Goal: Task Accomplishment & Management: Use online tool/utility

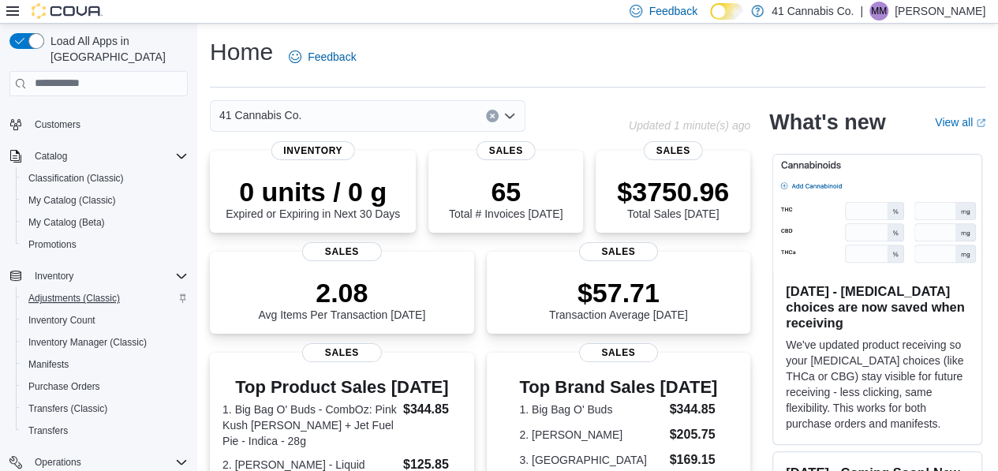
scroll to position [158, 0]
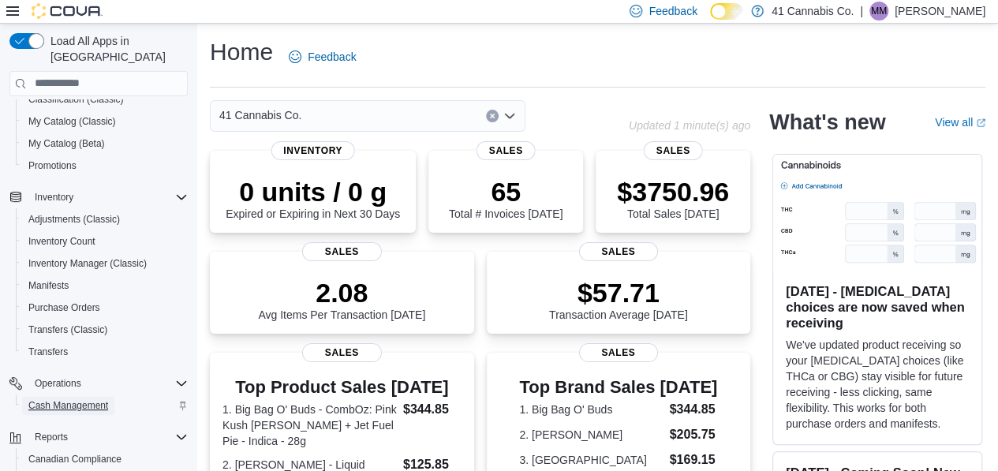
click at [58, 396] on span "Cash Management" at bounding box center [68, 405] width 80 height 19
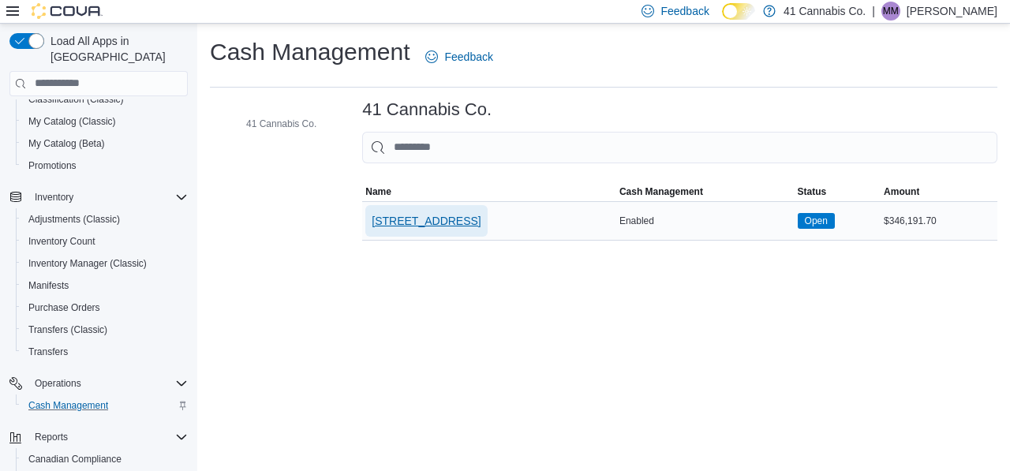
click at [456, 220] on span "[STREET_ADDRESS]" at bounding box center [425, 221] width 109 height 16
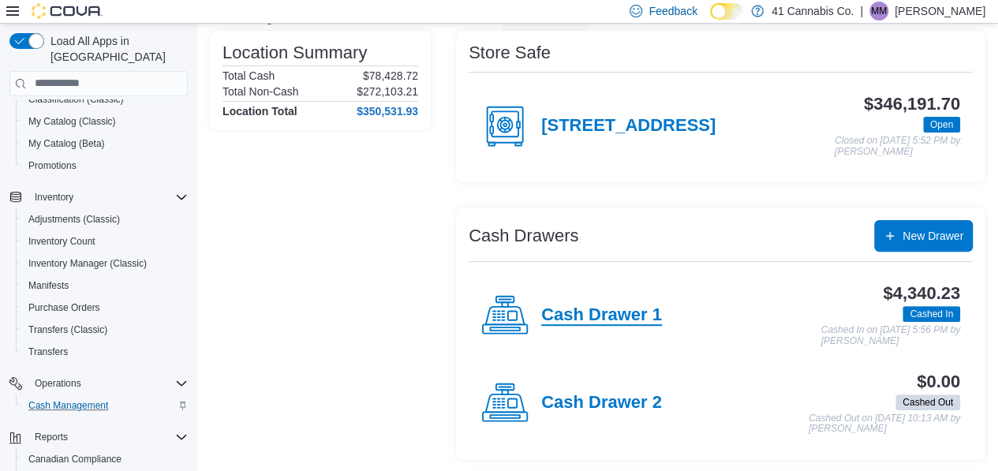
click at [597, 311] on h4 "Cash Drawer 1" at bounding box center [601, 315] width 121 height 21
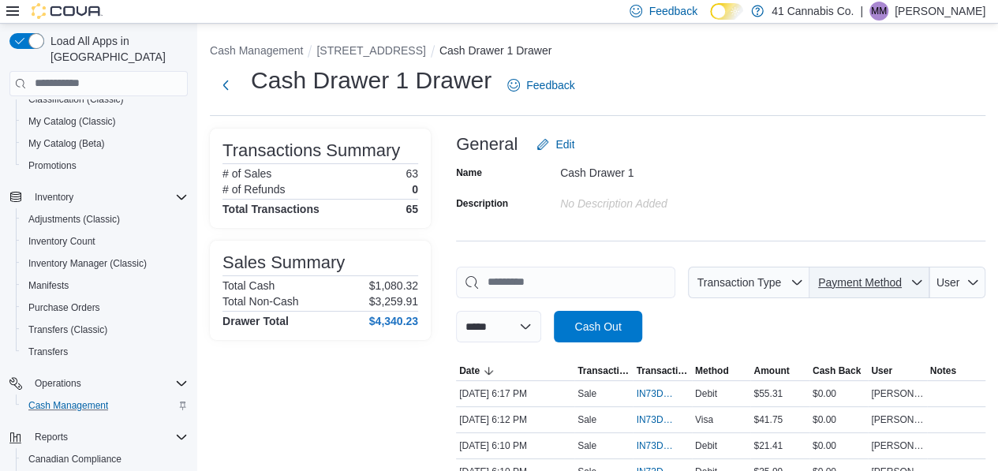
click at [884, 294] on span "Payment Method" at bounding box center [869, 283] width 107 height 32
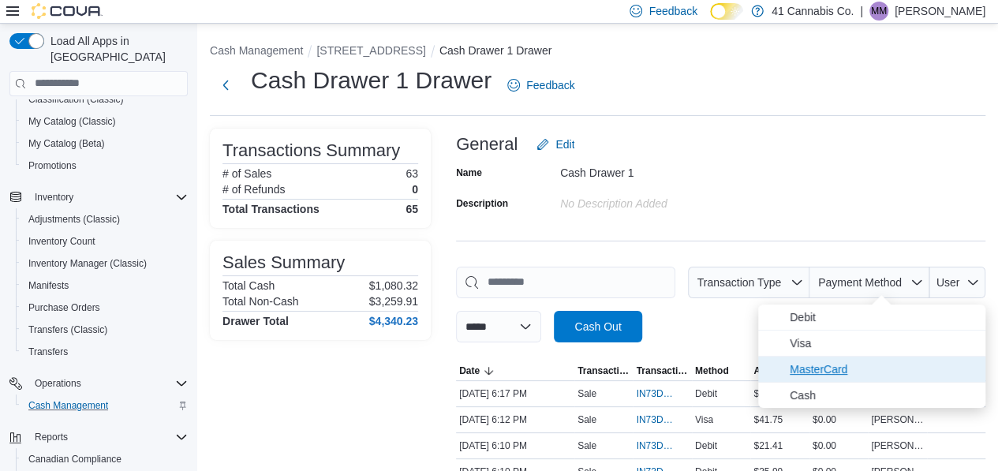
click at [830, 371] on span "MasterCard" at bounding box center [883, 369] width 186 height 19
type input "**********"
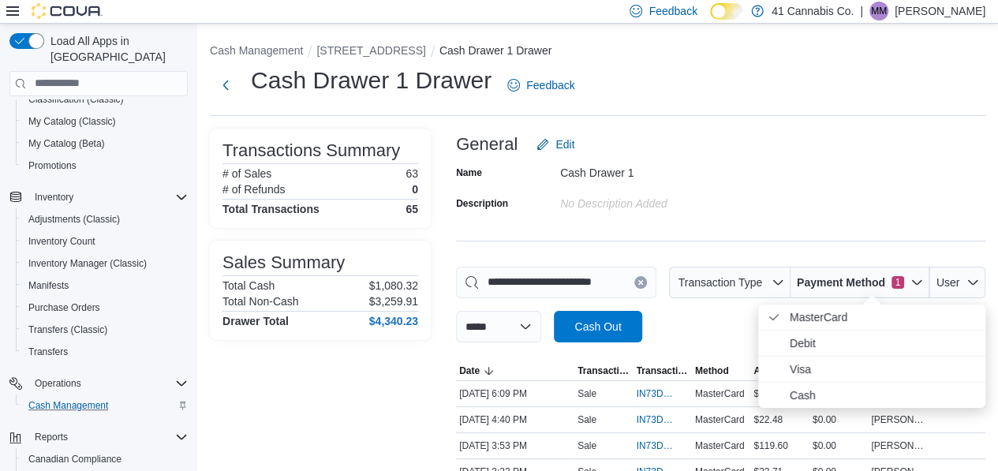
click at [825, 173] on div "Name Cash Drawer 1 Description No Description added" at bounding box center [720, 187] width 529 height 55
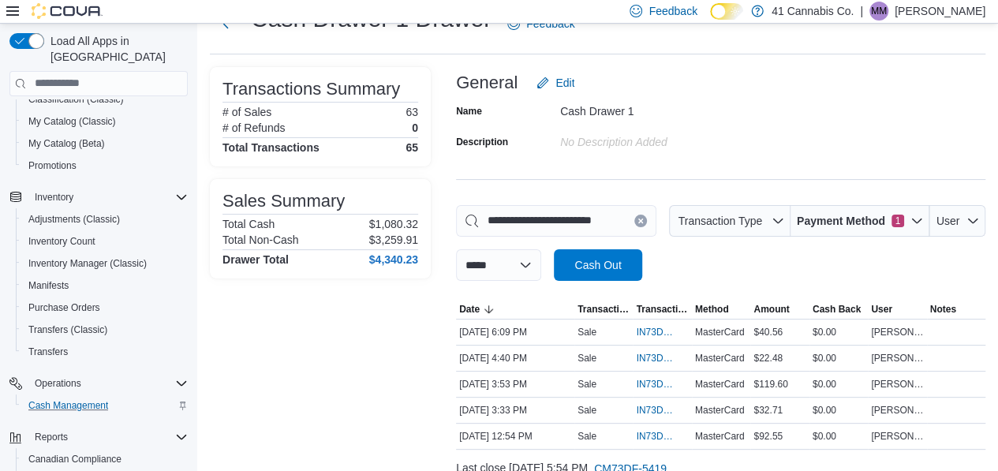
scroll to position [120, 0]
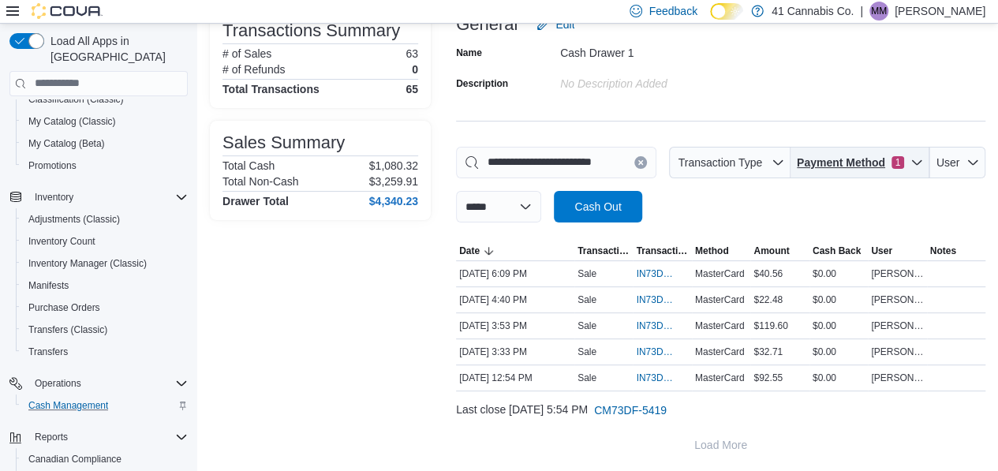
click at [884, 163] on span "Payment Method" at bounding box center [841, 163] width 88 height 16
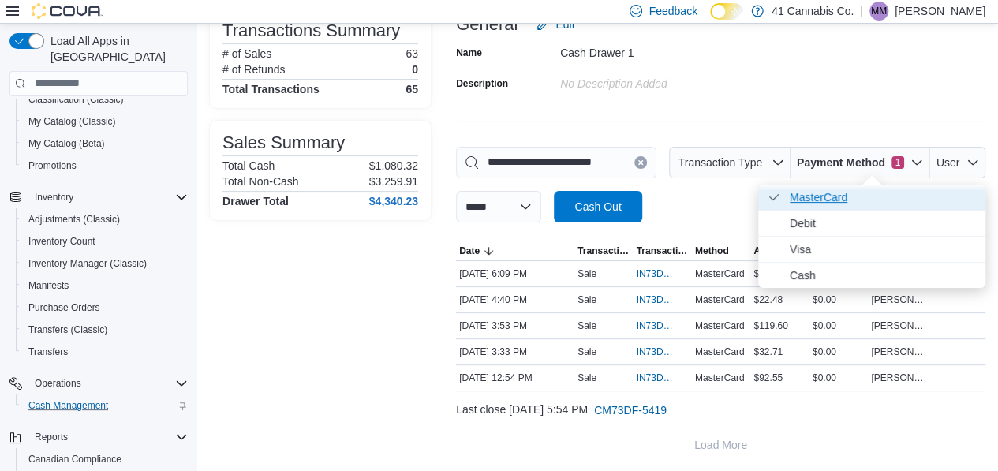
click at [837, 203] on span "MasterCard . Checked option." at bounding box center [883, 197] width 186 height 19
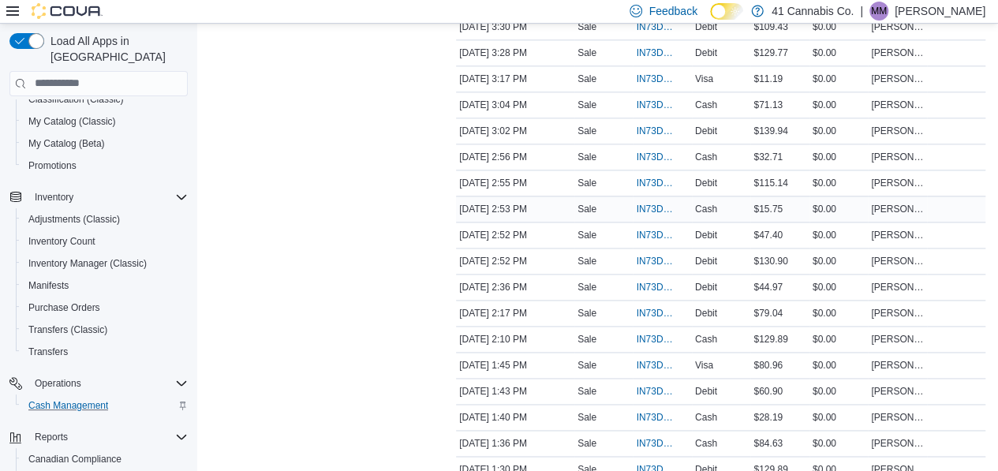
scroll to position [987, 0]
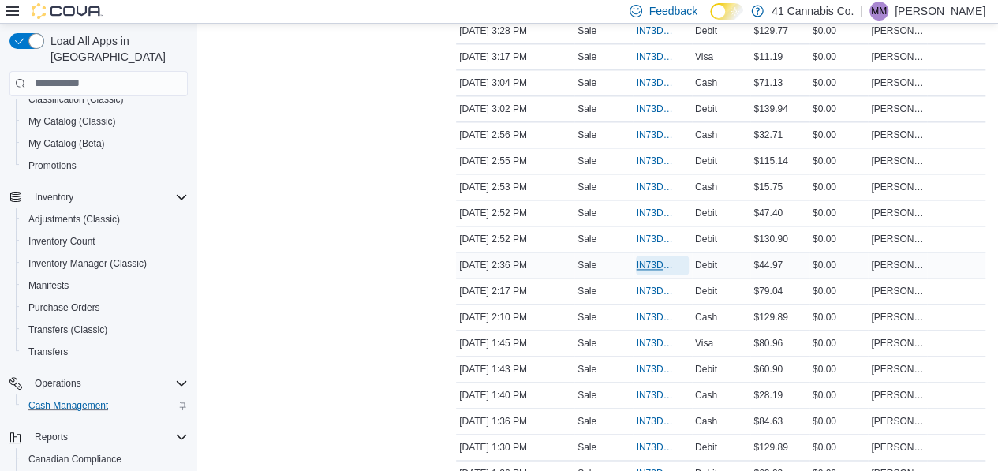
click at [664, 259] on span "IN73DF-58117" at bounding box center [654, 265] width 36 height 13
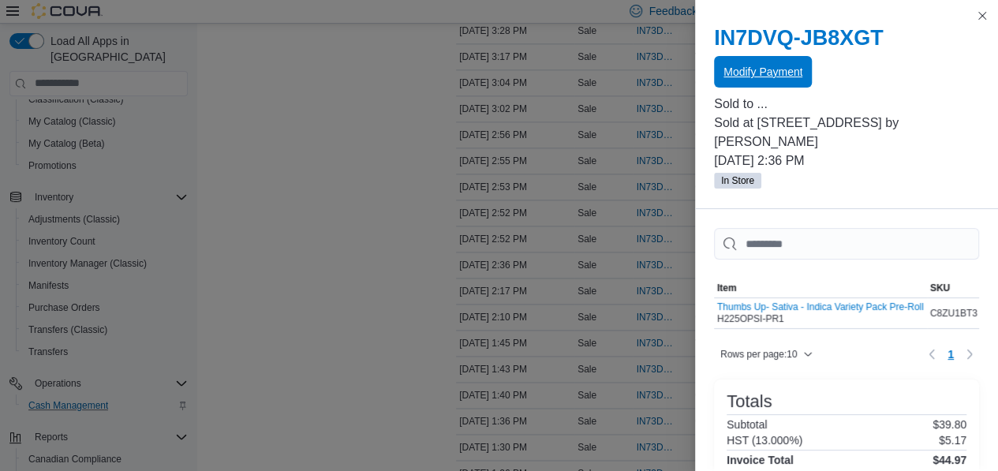
click at [767, 76] on span "Modify Payment" at bounding box center [762, 72] width 79 height 16
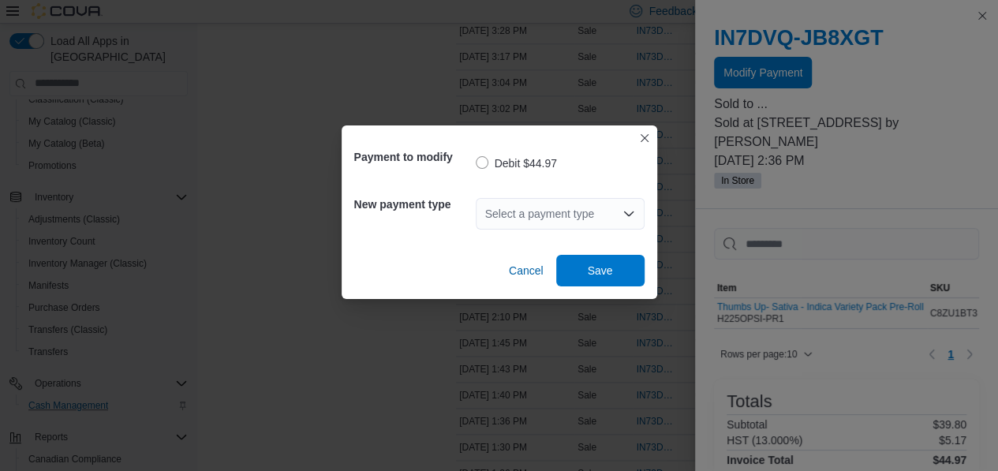
click at [566, 214] on div "Select a payment type" at bounding box center [560, 214] width 169 height 32
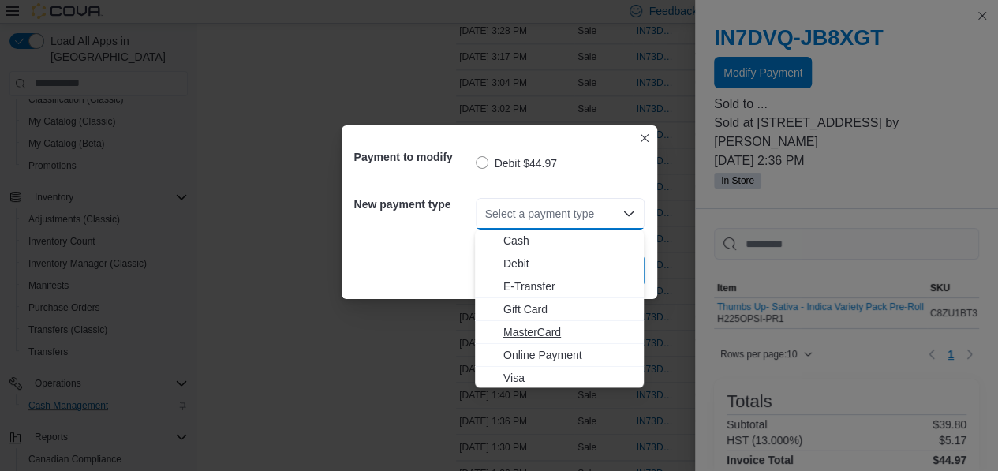
click at [536, 330] on span "MasterCard" at bounding box center [568, 332] width 131 height 16
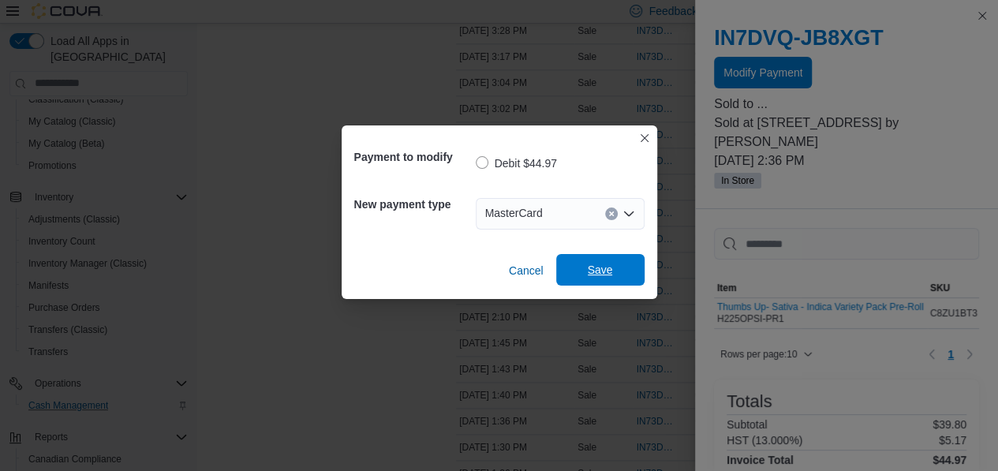
click at [610, 266] on span "Save" at bounding box center [600, 270] width 25 height 16
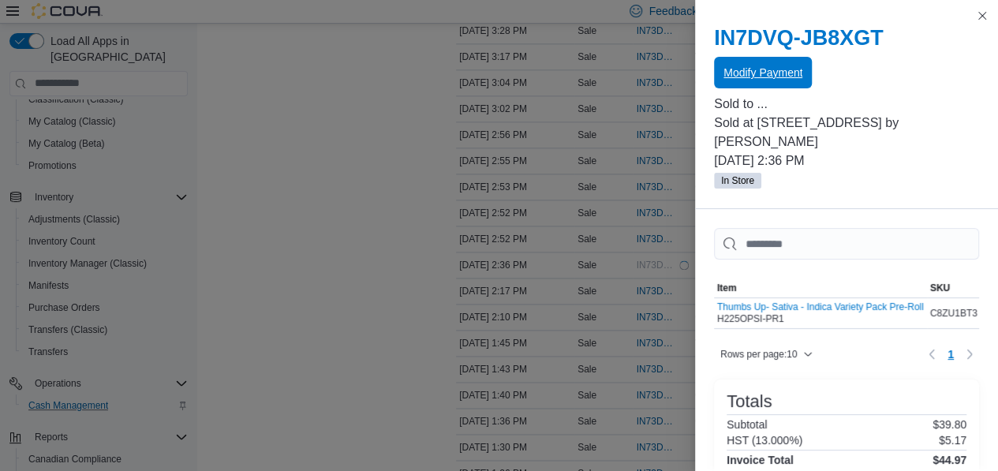
scroll to position [0, 0]
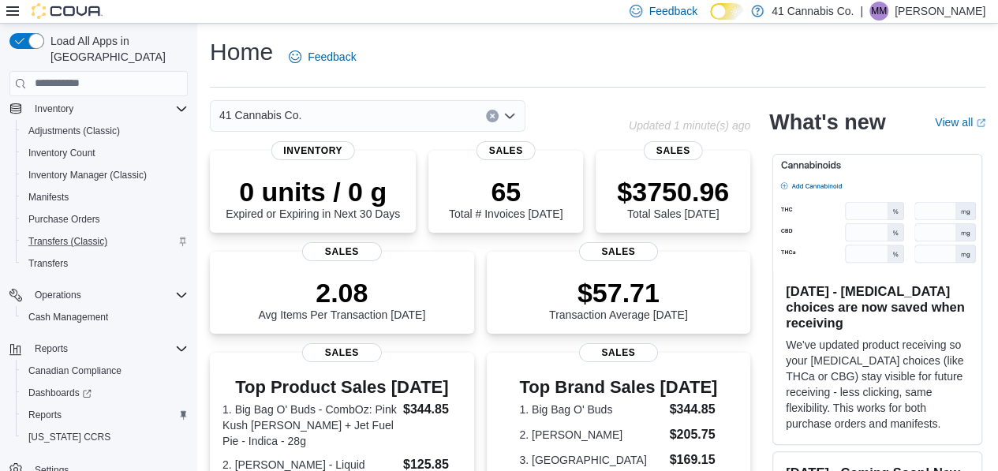
scroll to position [248, 0]
click at [96, 308] on span "Cash Management" at bounding box center [68, 314] width 80 height 13
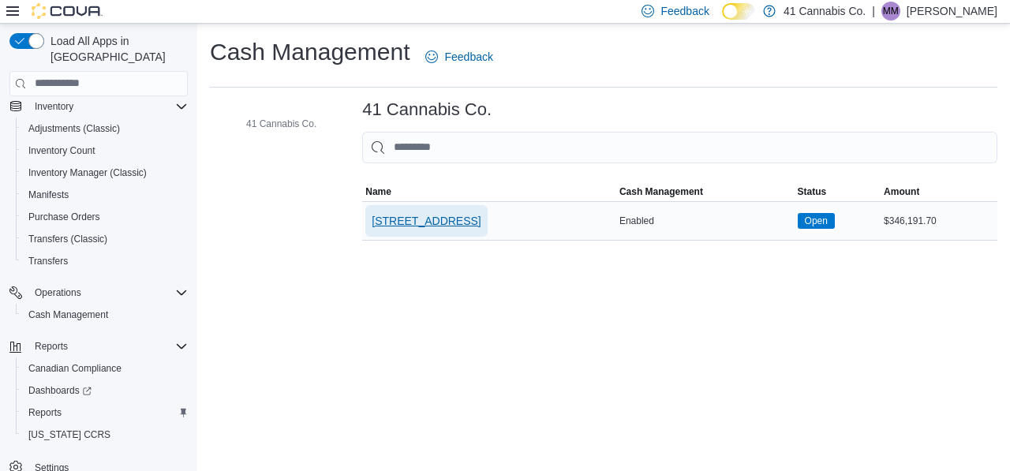
click at [439, 230] on span "[STREET_ADDRESS]" at bounding box center [425, 221] width 109 height 32
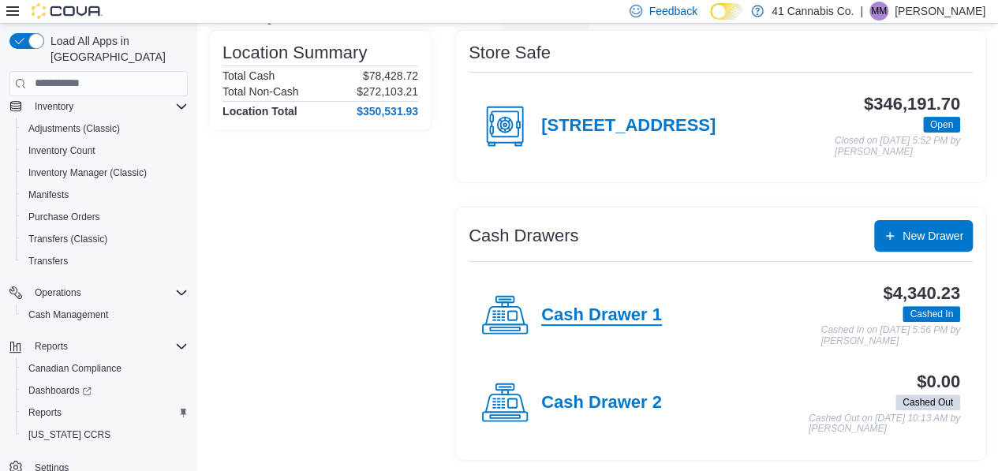
click at [606, 310] on h4 "Cash Drawer 1" at bounding box center [601, 315] width 121 height 21
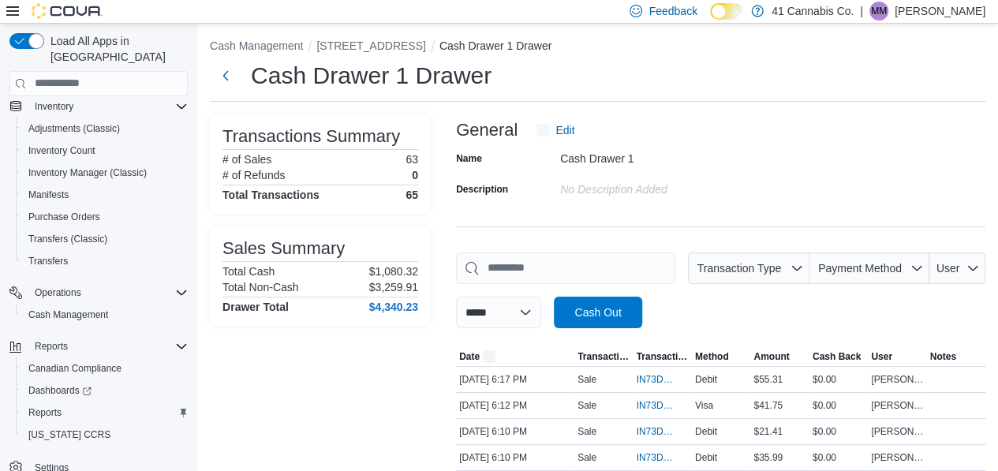
scroll to position [123, 0]
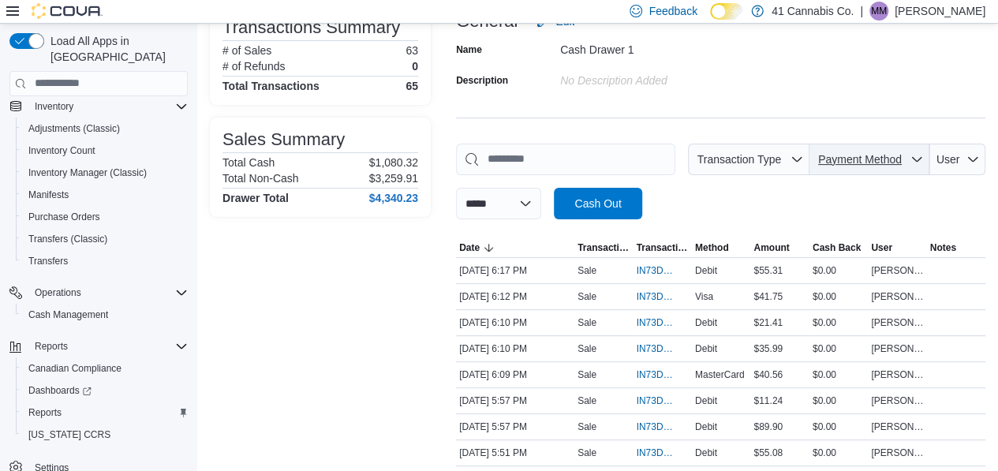
click at [889, 150] on span "Payment Method" at bounding box center [869, 160] width 107 height 32
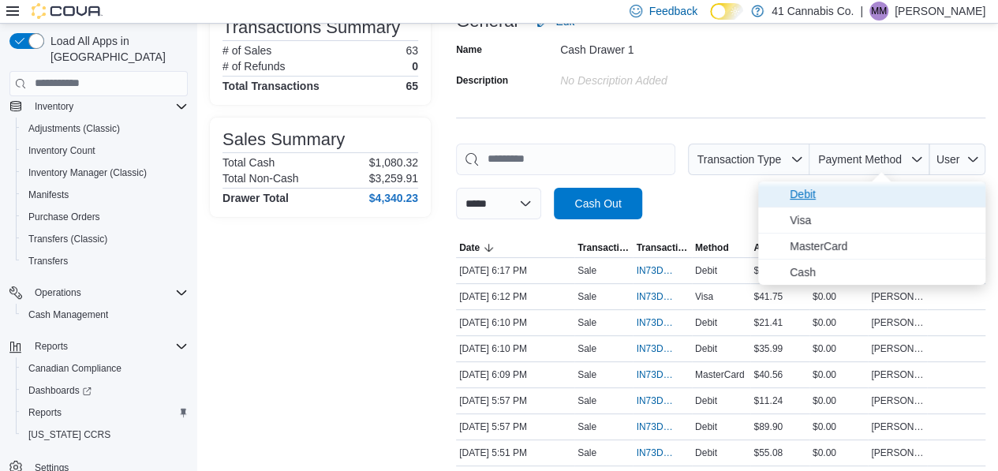
click at [859, 188] on span "Debit" at bounding box center [883, 194] width 186 height 19
type input "**********"
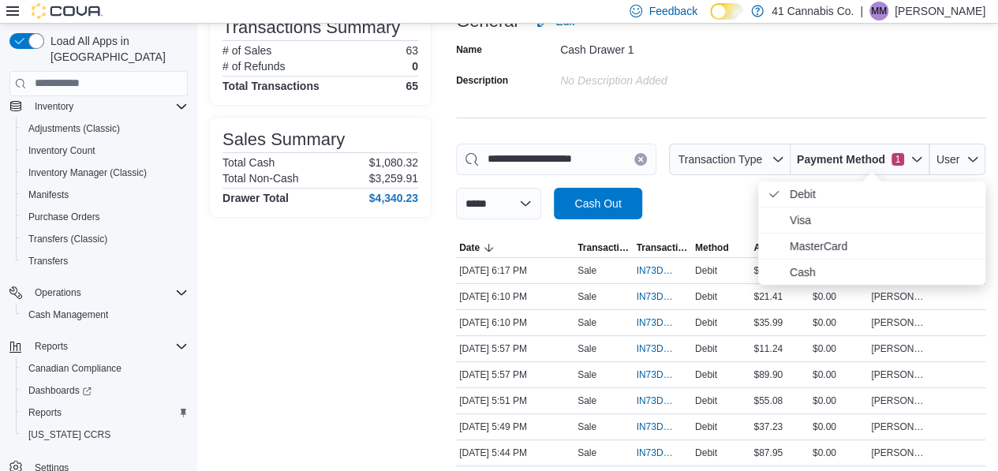
click at [728, 194] on div "**********" at bounding box center [720, 182] width 529 height 76
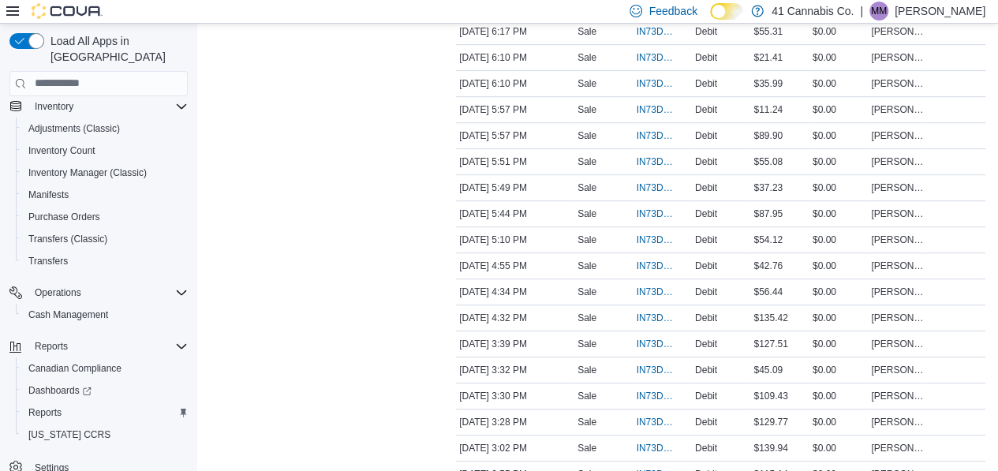
scroll to position [360, 0]
drag, startPoint x: 440, startPoint y: 39, endPoint x: 546, endPoint y: 436, distance: 410.6
click at [546, 436] on div "**********" at bounding box center [597, 410] width 775 height 1285
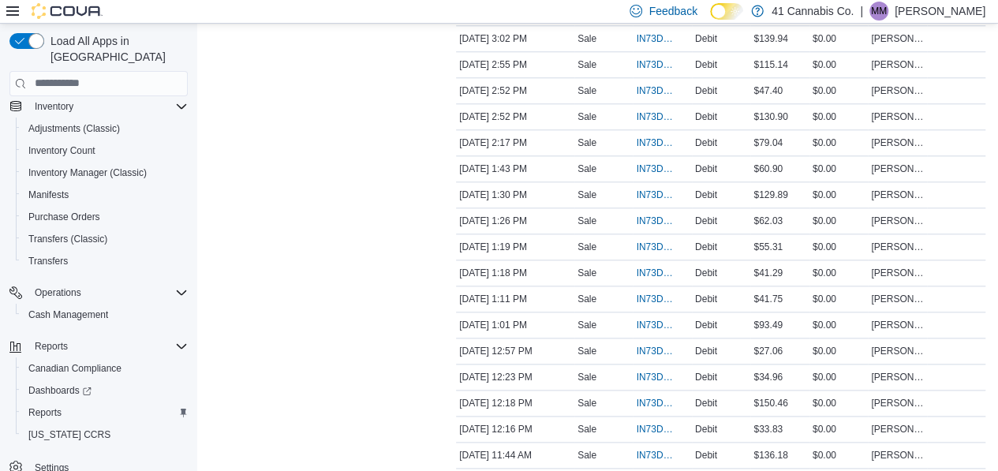
scroll to position [783, 0]
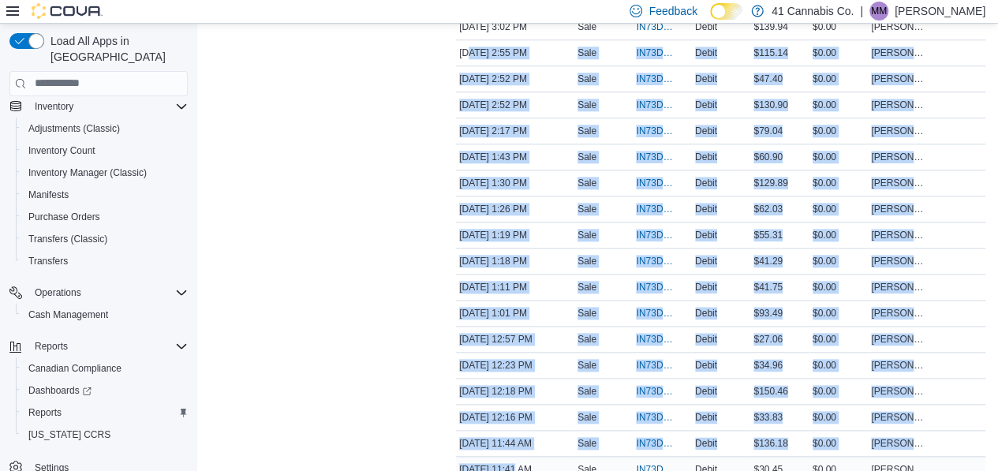
drag, startPoint x: 470, startPoint y: 47, endPoint x: 513, endPoint y: 450, distance: 406.1
click at [513, 450] on tbody "Date Sep 12, 2025 6:17 PM Transaction Type Sale Transaction # IN73DF-58150 Meth…" at bounding box center [720, 78] width 529 height 963
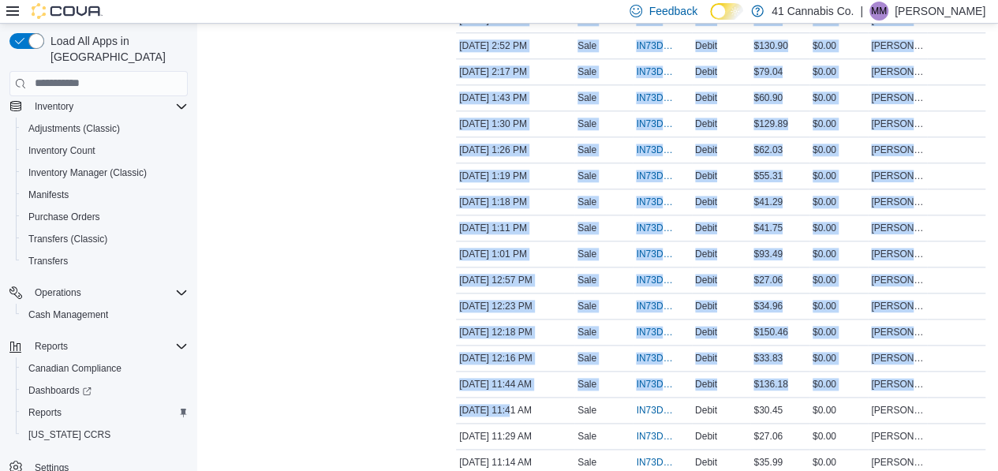
scroll to position [944, 0]
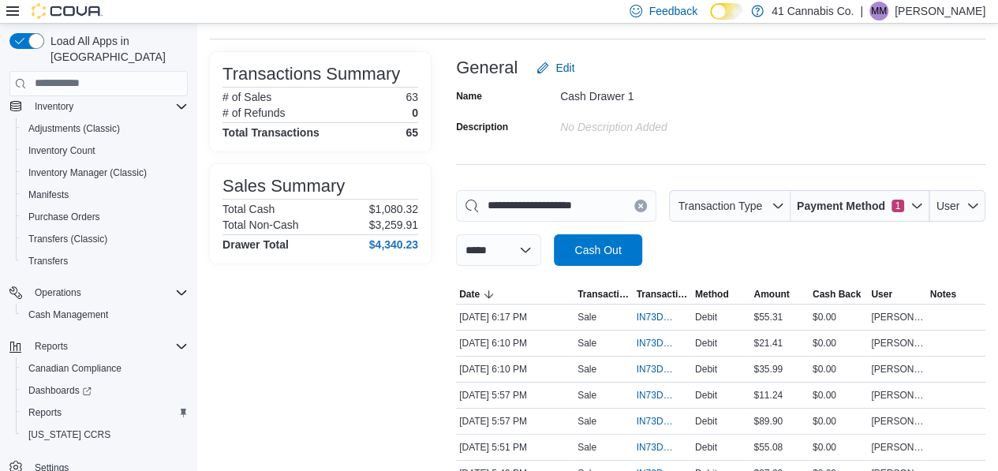
scroll to position [0, 0]
